Goal: Transaction & Acquisition: Purchase product/service

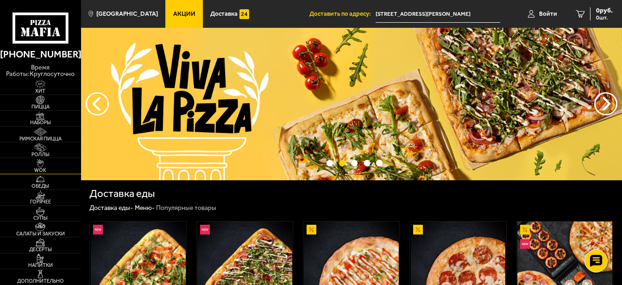
click at [40, 165] on img at bounding box center [40, 163] width 25 height 9
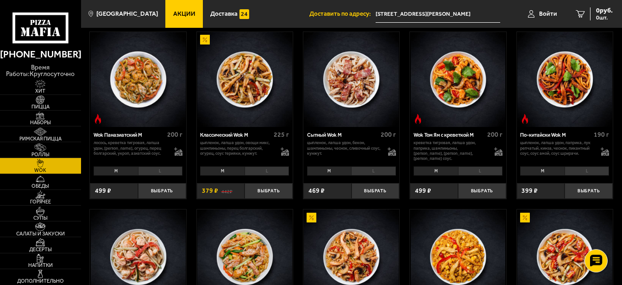
scroll to position [229, 0]
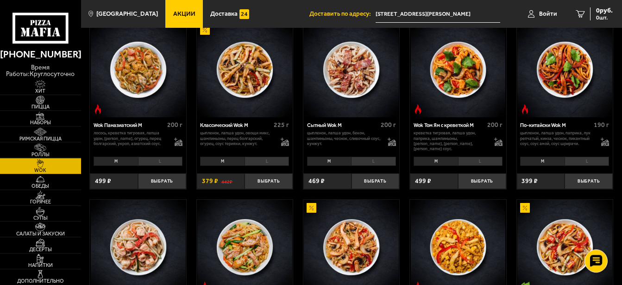
click at [373, 166] on li "L" at bounding box center [373, 161] width 44 height 9
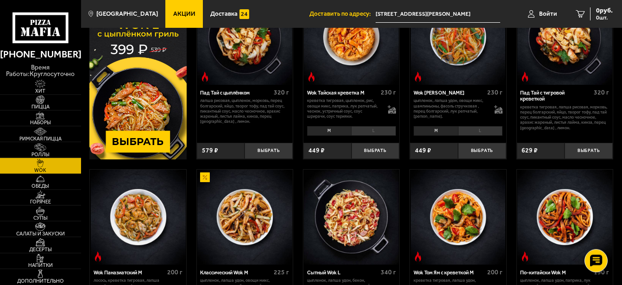
scroll to position [125, 0]
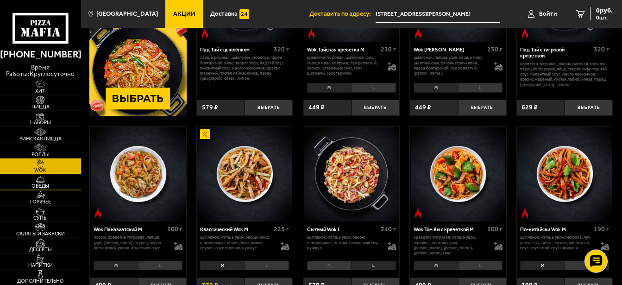
click at [46, 188] on span "Обеды" at bounding box center [40, 185] width 81 height 5
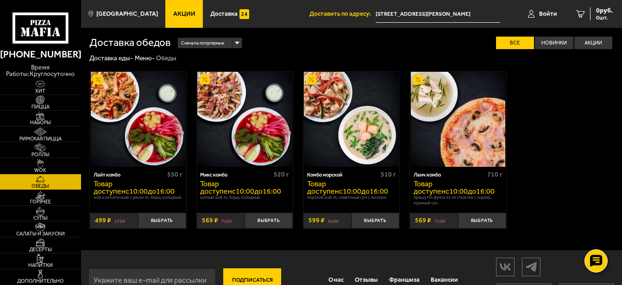
scroll to position [27, 0]
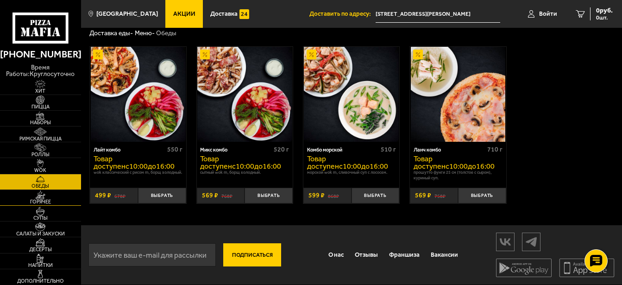
click at [43, 202] on span "Горячее" at bounding box center [40, 201] width 81 height 5
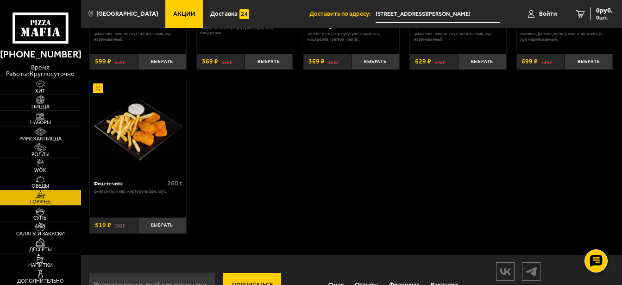
scroll to position [525, 0]
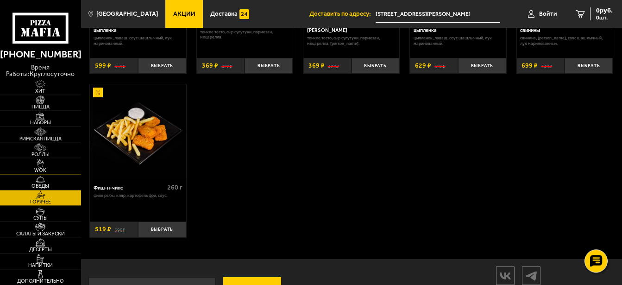
click at [38, 169] on span "WOK" at bounding box center [40, 170] width 81 height 5
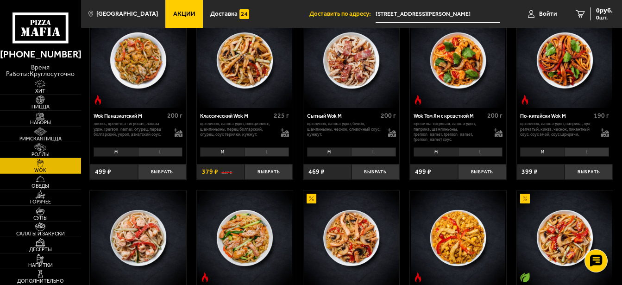
scroll to position [240, 0]
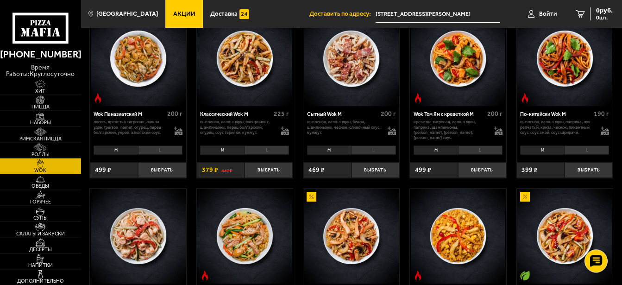
click at [376, 155] on li "L" at bounding box center [373, 149] width 44 height 9
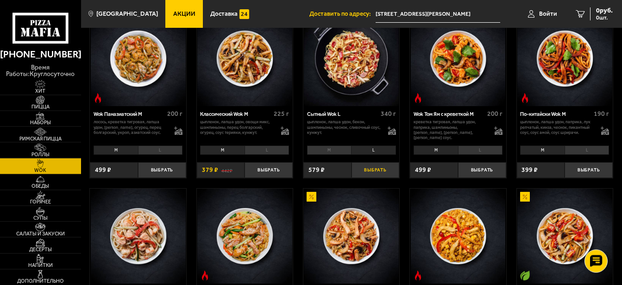
click at [380, 177] on button "Выбрать" at bounding box center [376, 170] width 48 height 16
click at [46, 218] on span "Супы" at bounding box center [40, 217] width 81 height 5
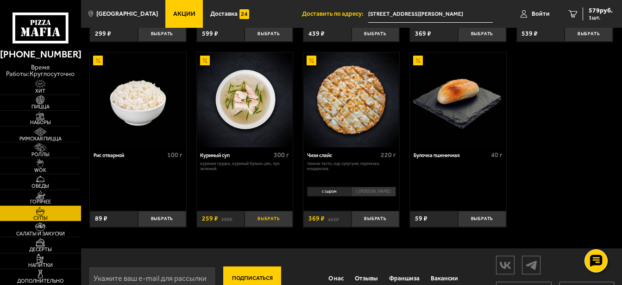
scroll to position [259, 0]
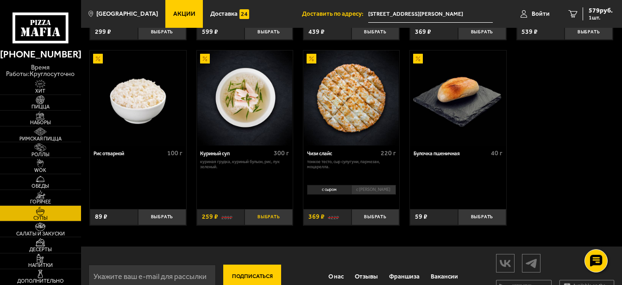
click at [271, 221] on button "Выбрать" at bounding box center [269, 217] width 48 height 16
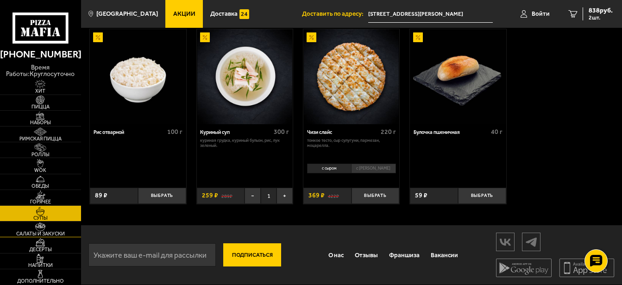
click at [44, 233] on span "Салаты и закуски" at bounding box center [40, 233] width 81 height 5
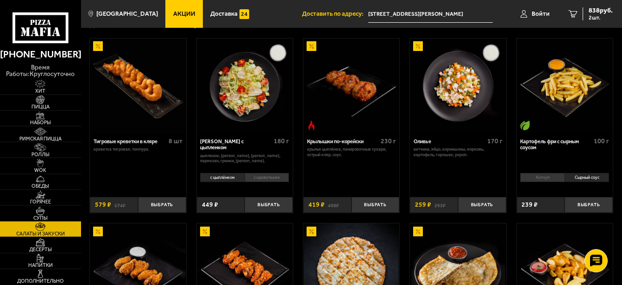
scroll to position [25, 0]
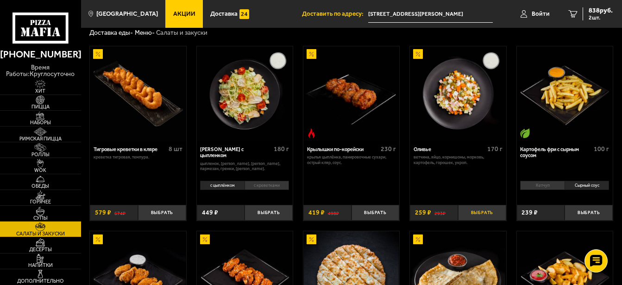
click at [480, 210] on button "Выбрать" at bounding box center [482, 213] width 48 height 16
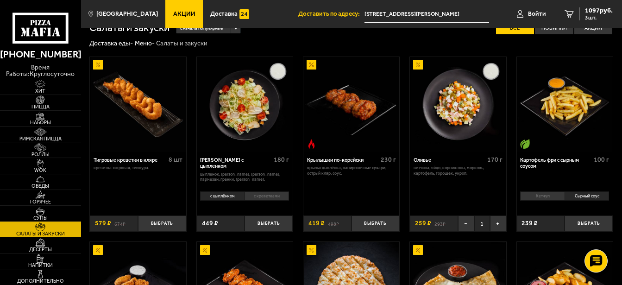
scroll to position [0, 0]
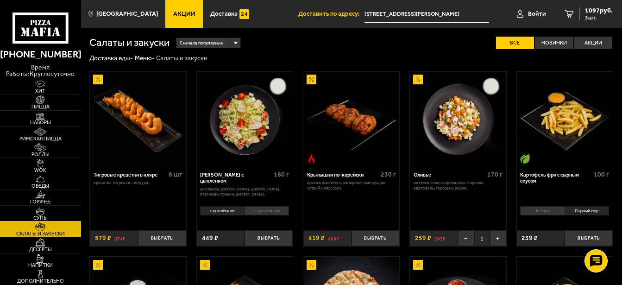
click at [42, 215] on img at bounding box center [40, 211] width 25 height 9
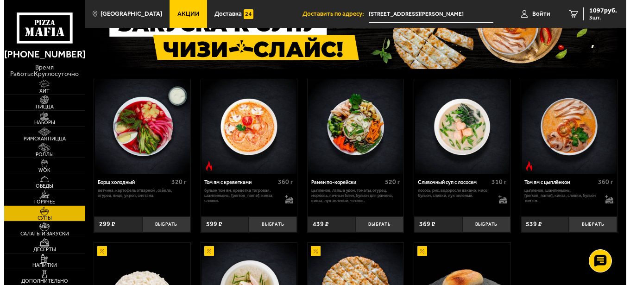
scroll to position [47, 0]
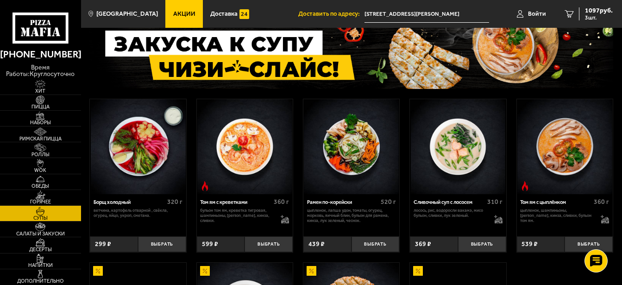
click at [473, 186] on img at bounding box center [458, 146] width 95 height 95
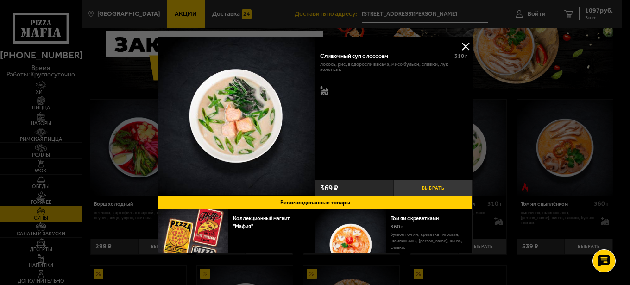
click at [440, 185] on button "Выбрать" at bounding box center [433, 188] width 79 height 16
click at [459, 47] on button at bounding box center [466, 46] width 14 height 14
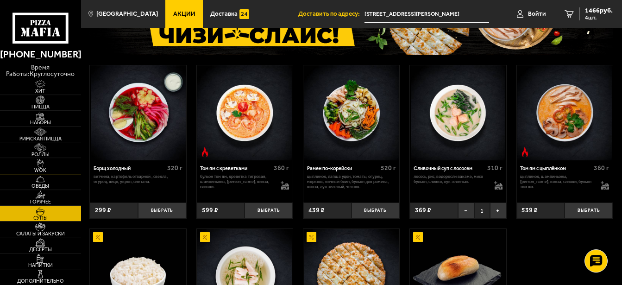
scroll to position [95, 0]
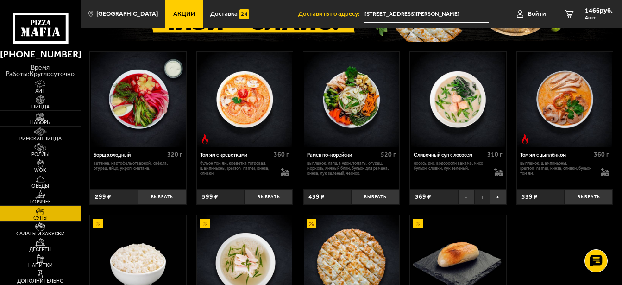
click at [59, 232] on span "Салаты и закуски" at bounding box center [40, 233] width 81 height 5
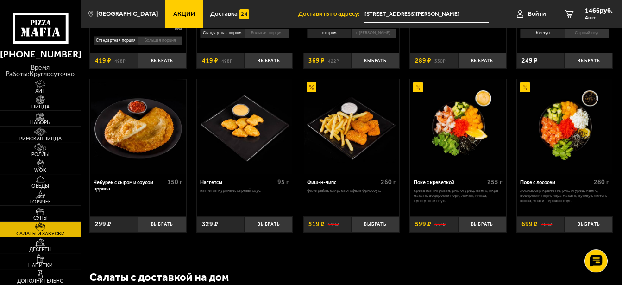
scroll to position [378, 0]
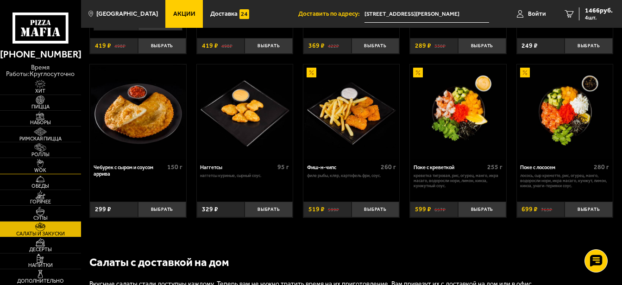
click at [44, 170] on span "WOK" at bounding box center [40, 170] width 81 height 5
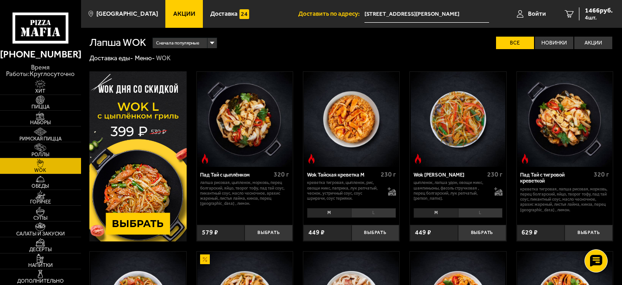
click at [355, 120] on img at bounding box center [351, 119] width 95 height 95
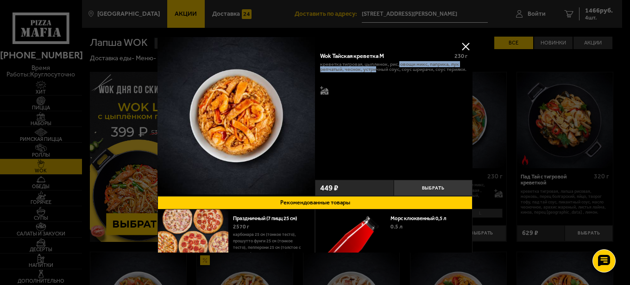
drag, startPoint x: 394, startPoint y: 64, endPoint x: 379, endPoint y: 72, distance: 17.0
click at [371, 91] on div "креветка тигровая, цыпленок, рис, овощи микс, паприка, лук репчатый, чеснок, ус…" at bounding box center [394, 79] width 148 height 34
drag, startPoint x: 374, startPoint y: 43, endPoint x: 337, endPoint y: 50, distance: 37.3
click at [337, 50] on div "Wok Тайская креветка M 230 г креветка тигровая, цыпленок, рис, овощи микс, папр…" at bounding box center [394, 116] width 158 height 159
click at [286, 60] on img at bounding box center [237, 116] width 158 height 158
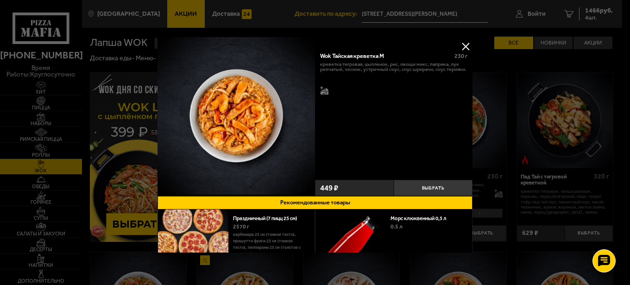
drag, startPoint x: 464, startPoint y: 117, endPoint x: 466, endPoint y: 96, distance: 20.9
click at [466, 96] on div "Wok Тайская креветка M 230 г креветка тигровая, цыпленок, рис, овощи микс, папр…" at bounding box center [315, 179] width 315 height 284
click at [461, 46] on button at bounding box center [466, 46] width 14 height 14
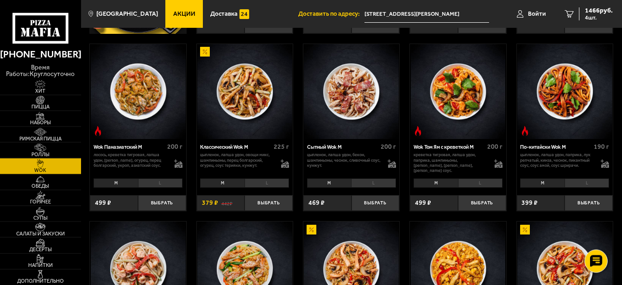
scroll to position [236, 0]
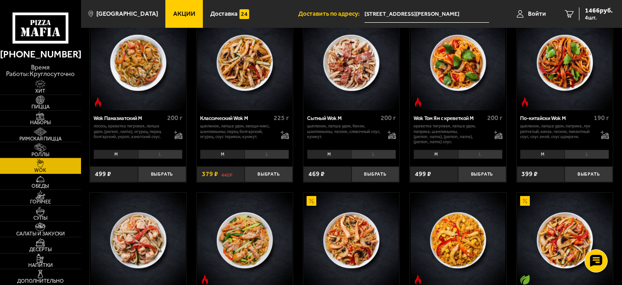
click at [457, 66] on img at bounding box center [458, 62] width 95 height 95
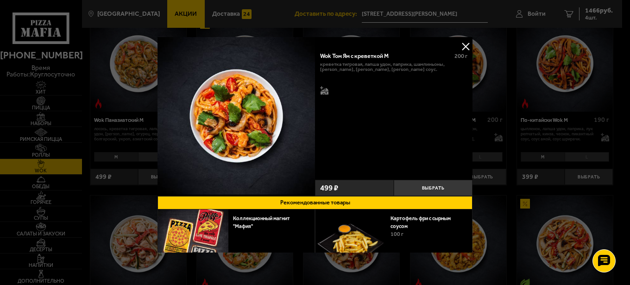
click at [372, 80] on div "креветка тигровая, лапша удон, паприка, шампиньоны, [PERSON_NAME], [PERSON_NAME…" at bounding box center [394, 79] width 148 height 34
click at [354, 68] on p "креветка тигровая, лапша удон, паприка, шампиньоны, [PERSON_NAME], [PERSON_NAME…" at bounding box center [394, 67] width 148 height 11
click at [298, 74] on img at bounding box center [237, 116] width 158 height 158
click at [373, 95] on div "креветка тигровая, лапша удон, паприка, шампиньоны, [PERSON_NAME], [PERSON_NAME…" at bounding box center [394, 79] width 148 height 34
click at [369, 61] on div "Wok Том Ям с креветкой M 200 г" at bounding box center [394, 56] width 148 height 9
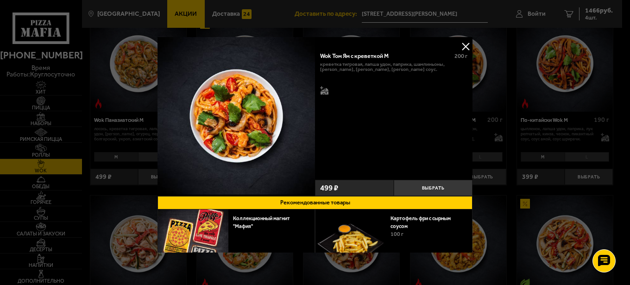
click at [353, 65] on p "креветка тигровая, лапша удон, паприка, шампиньоны, [PERSON_NAME], [PERSON_NAME…" at bounding box center [394, 67] width 148 height 11
click at [256, 75] on img at bounding box center [237, 116] width 158 height 158
click at [290, 66] on img at bounding box center [237, 116] width 158 height 158
click at [337, 65] on p "креветка тигровая, лапша удон, паприка, шампиньоны, [PERSON_NAME], [PERSON_NAME…" at bounding box center [394, 67] width 148 height 11
click at [437, 183] on button "Выбрать" at bounding box center [433, 188] width 79 height 16
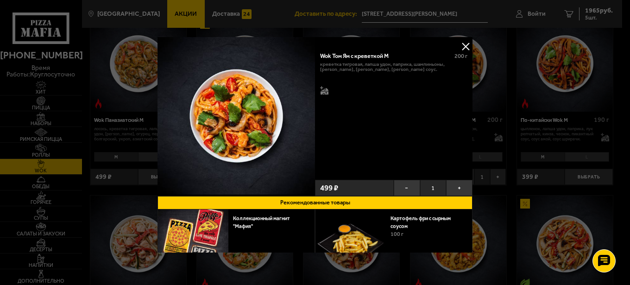
click at [459, 45] on button at bounding box center [466, 46] width 14 height 14
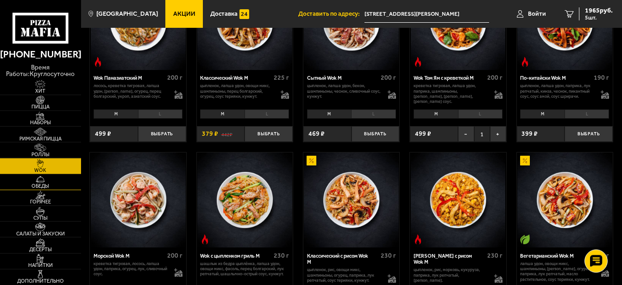
scroll to position [331, 0]
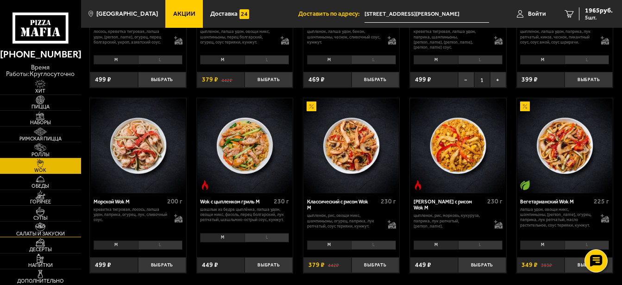
click at [40, 227] on img at bounding box center [40, 226] width 25 height 9
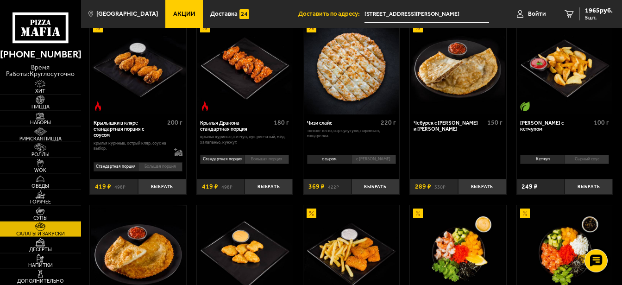
scroll to position [284, 0]
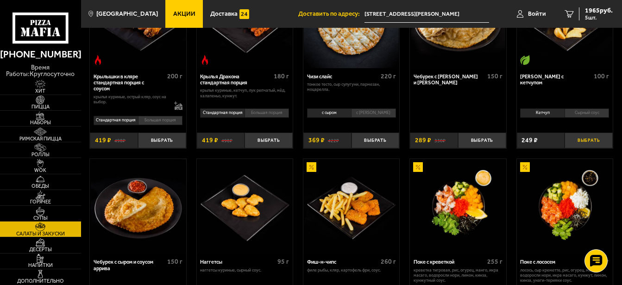
click at [590, 143] on button "Выбрать" at bounding box center [589, 141] width 48 height 16
click at [585, 8] on div "2214 руб. 6 шт." at bounding box center [596, 13] width 34 height 13
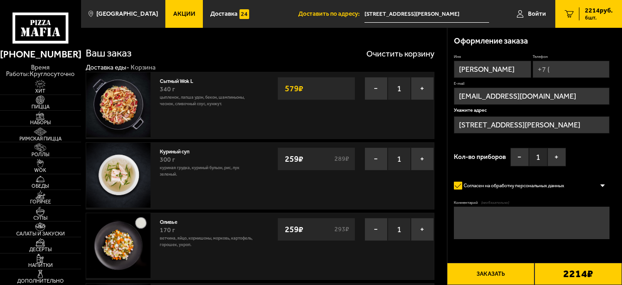
type input "[STREET_ADDRESS][PERSON_NAME]"
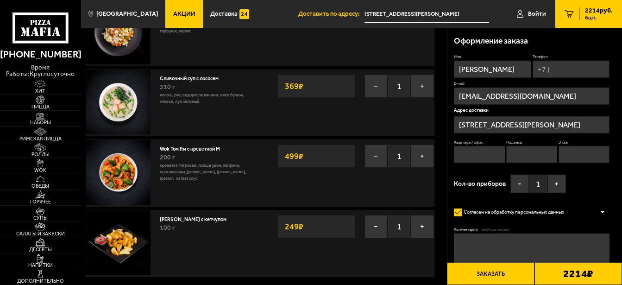
scroll to position [224, 0]
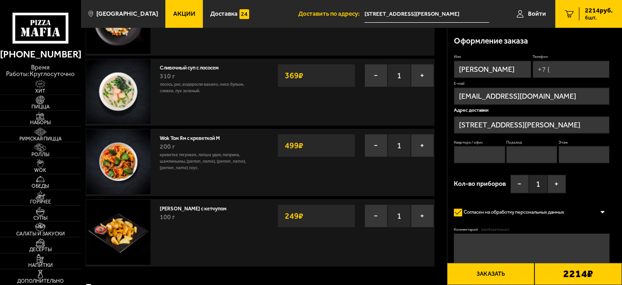
drag, startPoint x: 477, startPoint y: 280, endPoint x: 455, endPoint y: 257, distance: 31.5
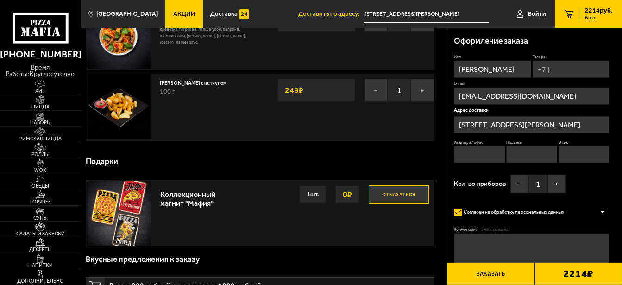
scroll to position [312, 0]
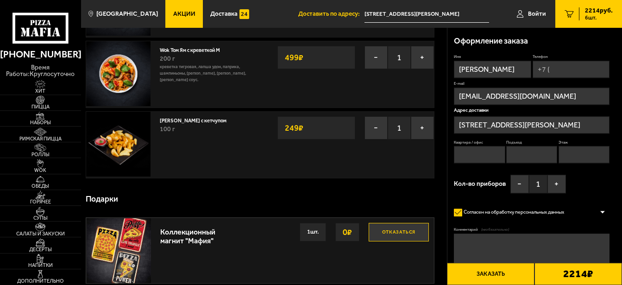
click at [568, 76] on input "Телефон" at bounding box center [571, 69] width 77 height 17
click at [566, 73] on input "Телефон" at bounding box center [571, 69] width 77 height 17
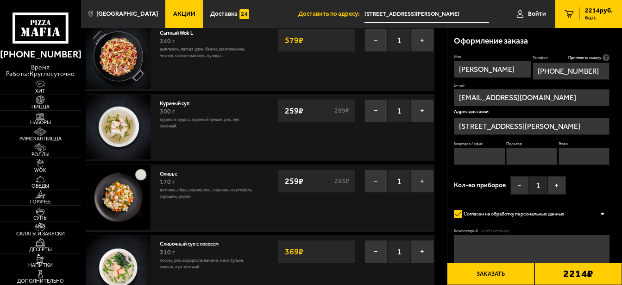
scroll to position [32, 0]
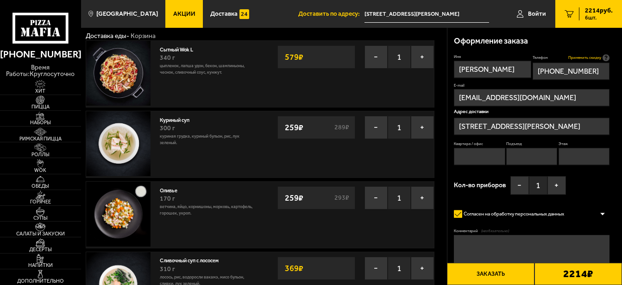
type input "[PHONE_NUMBER]"
click at [586, 60] on span "Применить скидку" at bounding box center [584, 58] width 33 height 6
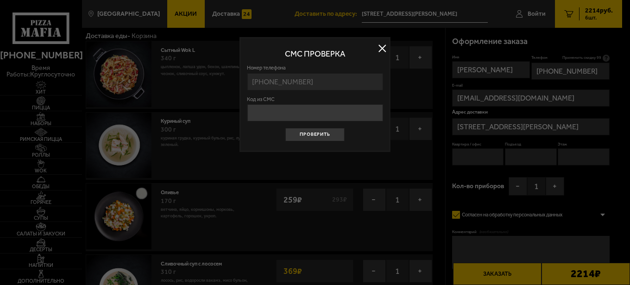
click at [344, 115] on input "Код из СМС" at bounding box center [315, 112] width 136 height 17
type input "866757"
click at [321, 133] on button "Проверить" at bounding box center [314, 134] width 59 height 13
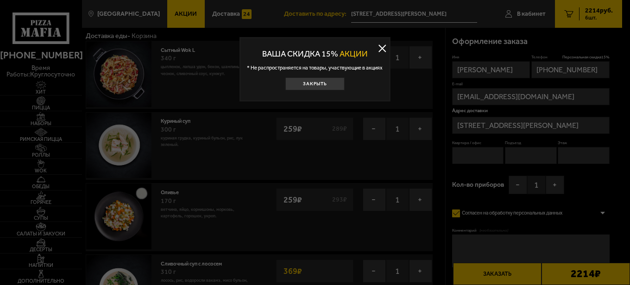
type input "[STREET_ADDRESS][PERSON_NAME]"
type input "66"
type input "4"
type input "2"
click at [322, 84] on button "Закрыть" at bounding box center [314, 83] width 59 height 13
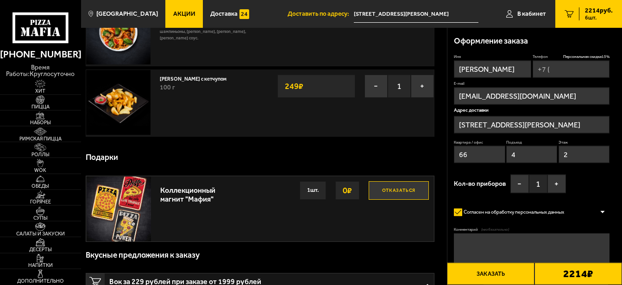
scroll to position [358, 0]
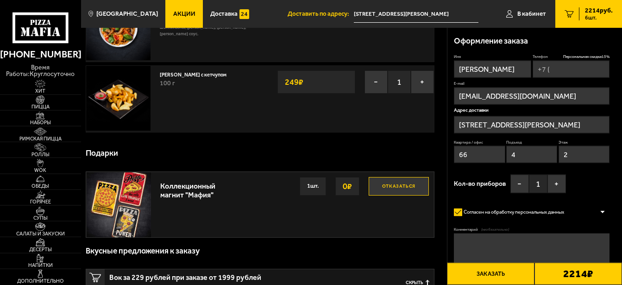
click at [505, 278] on button "Заказать" at bounding box center [491, 274] width 88 height 22
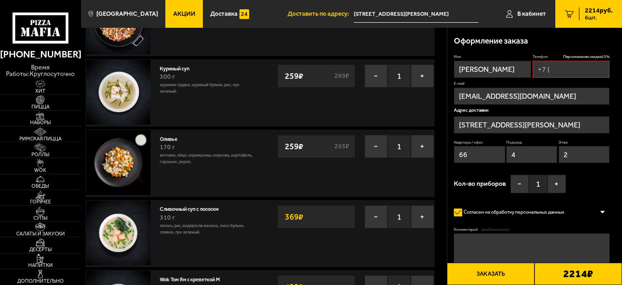
scroll to position [79, 0]
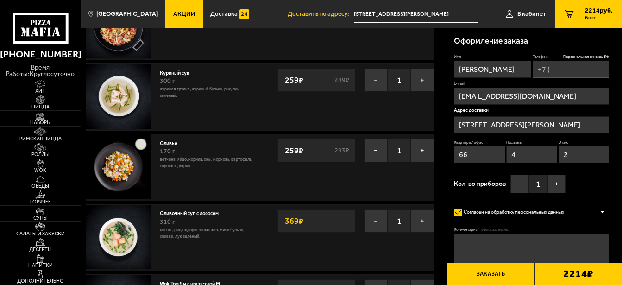
click at [591, 70] on input "Телефон Персональная скидка 15 %" at bounding box center [571, 69] width 77 height 17
click at [571, 67] on input "Телефон Персональная скидка 15 %" at bounding box center [571, 69] width 77 height 17
type input "[PHONE_NUMBER]"
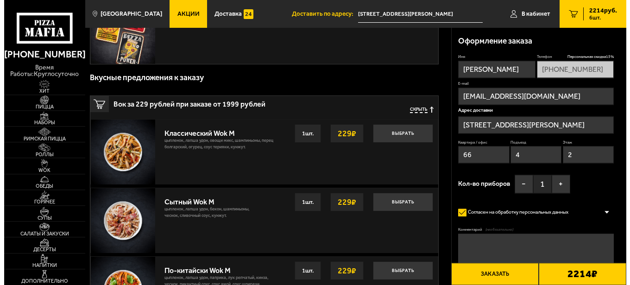
scroll to position [537, 0]
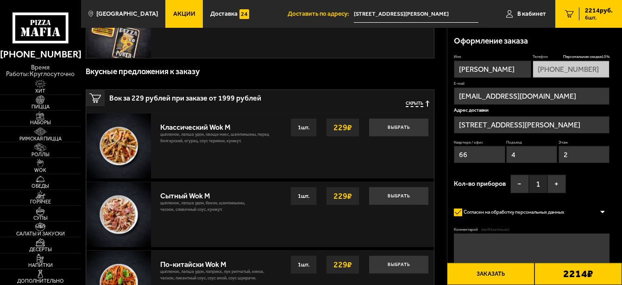
click at [487, 277] on button "Заказать" at bounding box center [491, 274] width 88 height 22
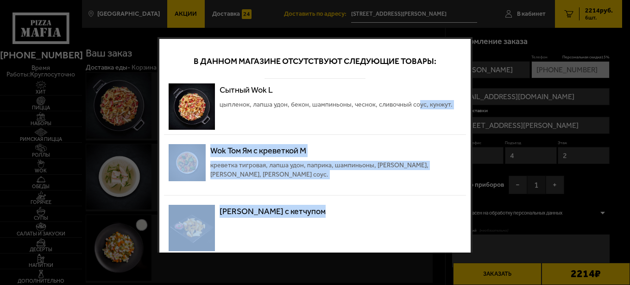
scroll to position [33, 0]
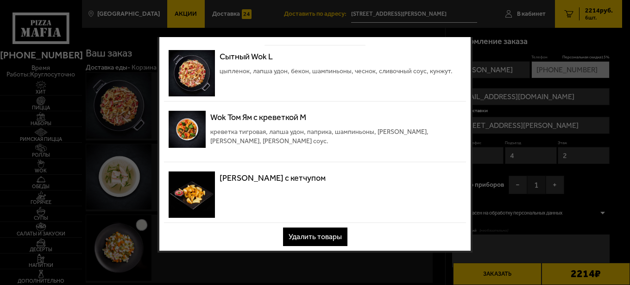
drag, startPoint x: 412, startPoint y: 120, endPoint x: 398, endPoint y: 291, distance: 172.0
click at [398, 252] on div "В данном магазине отсутствуют следующие товары: Сытный Wok L цыпленок, лапша уд…" at bounding box center [315, 144] width 315 height 215
click at [379, 195] on div "[PERSON_NAME] с кетчупом" at bounding box center [315, 195] width 302 height 56
click at [429, 31] on div at bounding box center [315, 142] width 630 height 285
click at [483, 47] on div at bounding box center [315, 142] width 630 height 285
